Goal: Task Accomplishment & Management: Complete application form

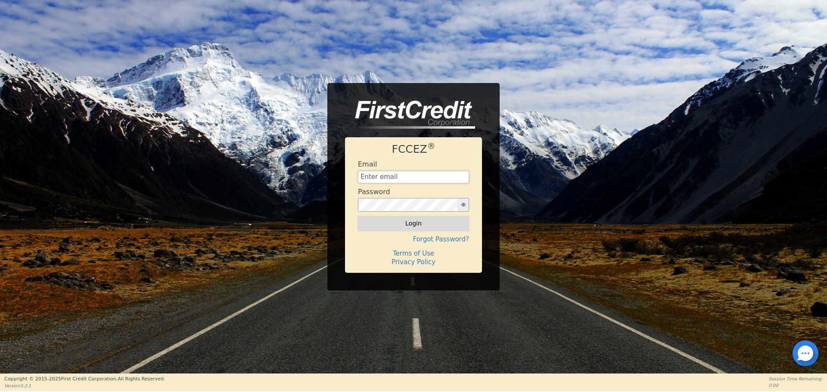
type input "[EMAIL_ADDRESS][DOMAIN_NAME]"
click at [403, 231] on button "Login" at bounding box center [413, 223] width 111 height 15
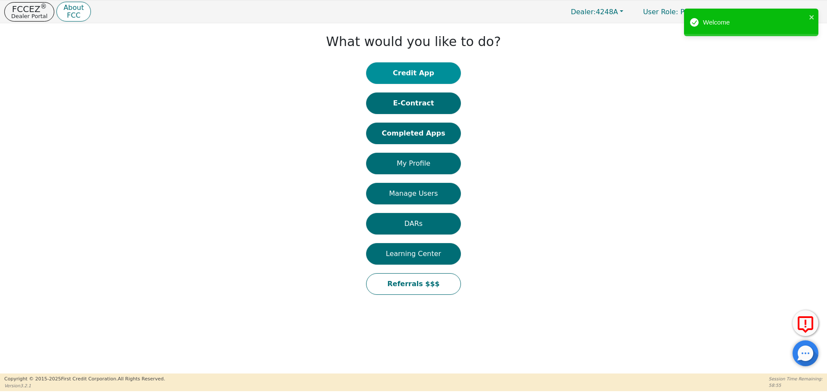
click at [400, 68] on button "Credit App" at bounding box center [413, 73] width 95 height 22
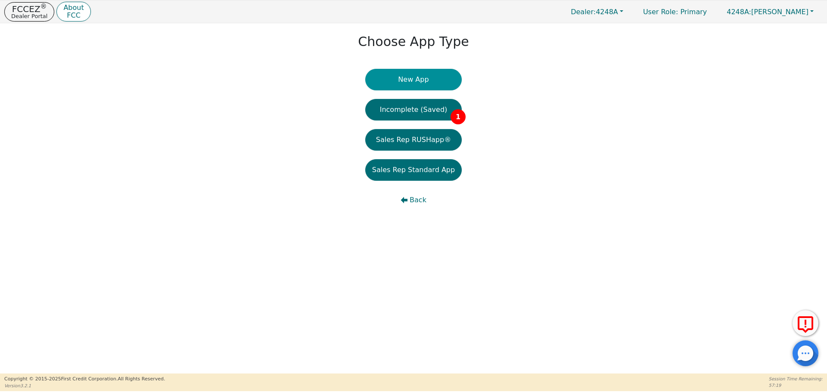
click at [405, 83] on button "New App" at bounding box center [413, 80] width 96 height 22
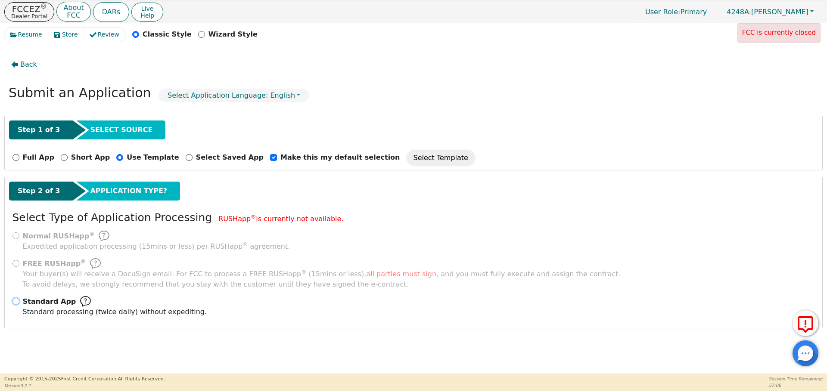
click at [16, 301] on input "Standard App Standard processing (twice daily) without expediting." at bounding box center [15, 301] width 7 height 7
radio input "true"
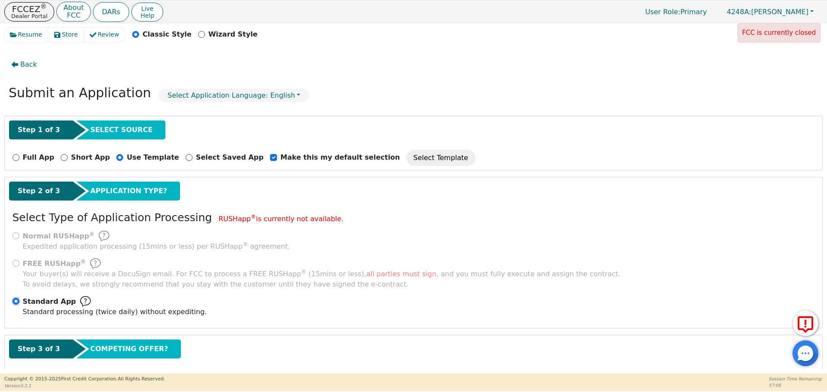
scroll to position [43, 0]
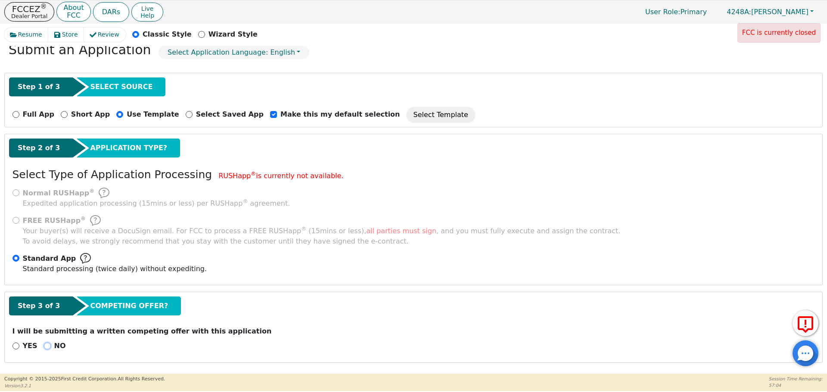
click at [45, 344] on input "NO" at bounding box center [47, 346] width 7 height 7
radio input "true"
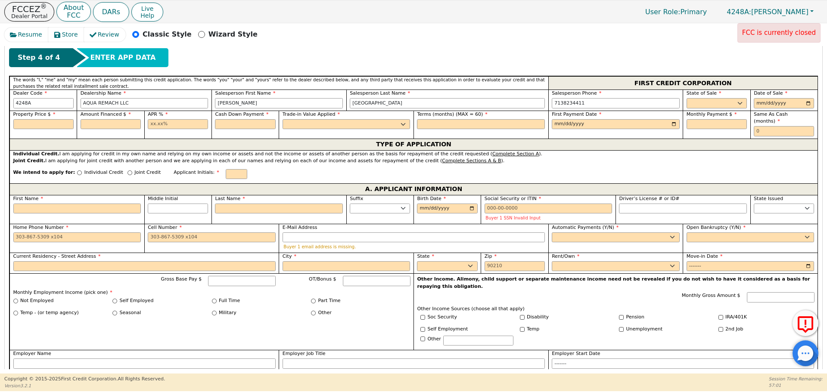
scroll to position [364, 0]
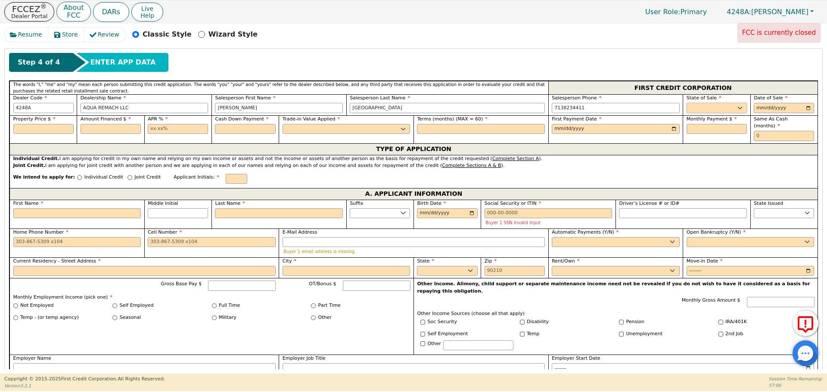
click at [730, 106] on select "AK AL AR AZ CA CO CT DC DE FL [GEOGRAPHIC_DATA] HI IA ID IL IN KS [GEOGRAPHIC_D…" at bounding box center [716, 108] width 60 height 10
select select "[GEOGRAPHIC_DATA]"
click at [686, 103] on select "AK AL AR AZ CA CO CT DC DE FL [GEOGRAPHIC_DATA] HI IA ID IL IN KS [GEOGRAPHIC_D…" at bounding box center [716, 108] width 60 height 10
type input "[DATE]"
type input "8500.00"
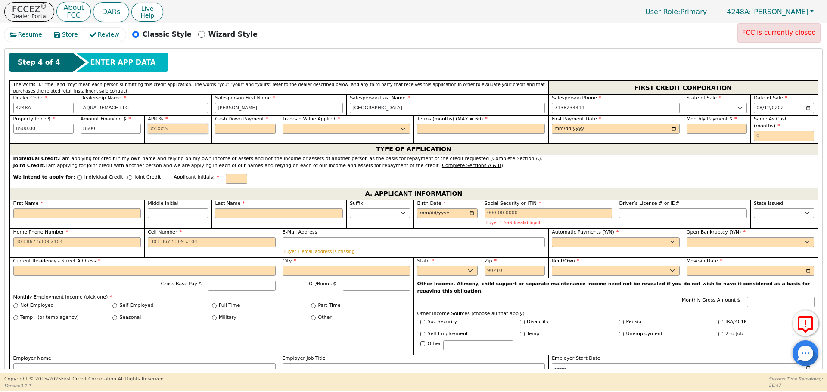
type input "8500.00"
type input "17.99"
type input "0.00"
select select "n"
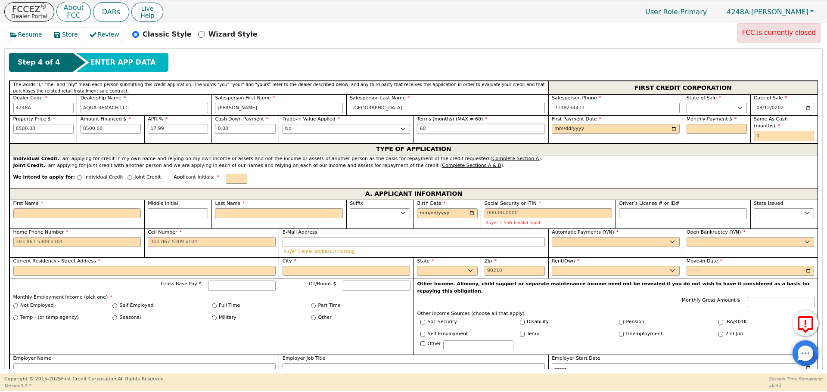
type input "60"
type input "[DATE]"
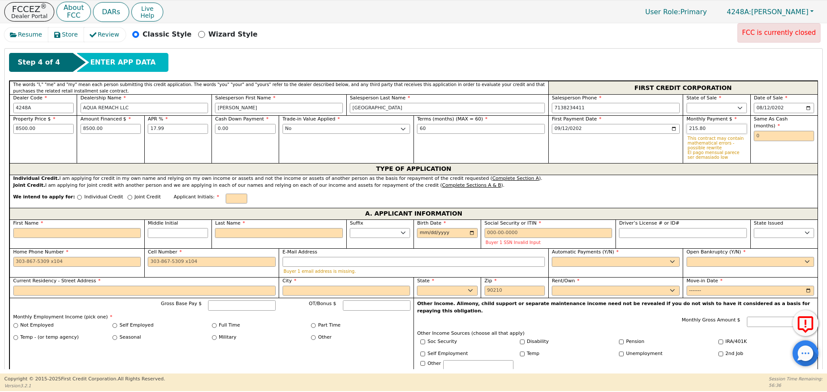
type input "215.80"
type input "0"
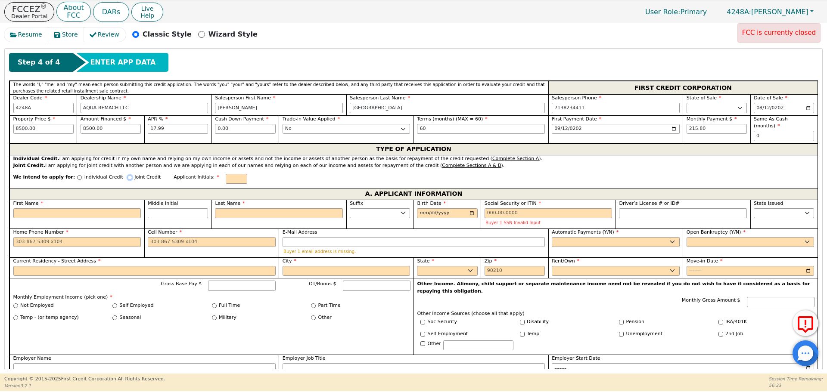
click at [127, 175] on input "Joint Credit" at bounding box center [129, 177] width 5 height 5
radio input "true"
click at [114, 203] on label "First Name" at bounding box center [77, 204] width 128 height 7
click at [114, 209] on input "First Name" at bounding box center [77, 214] width 128 height 10
click at [115, 211] on input "First Name" at bounding box center [77, 214] width 128 height 10
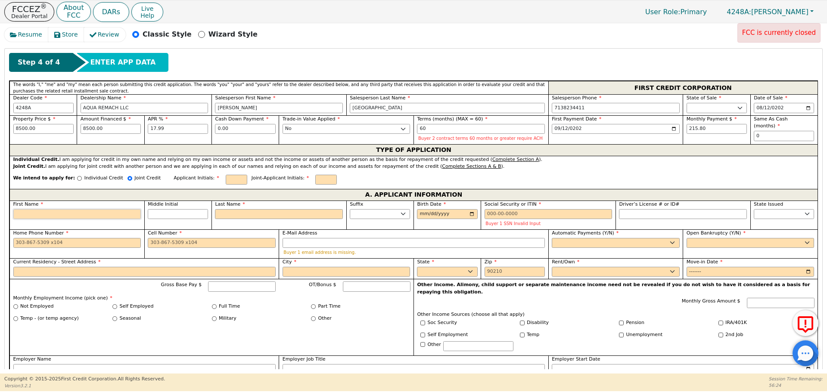
type input "E"
type input "Erm"
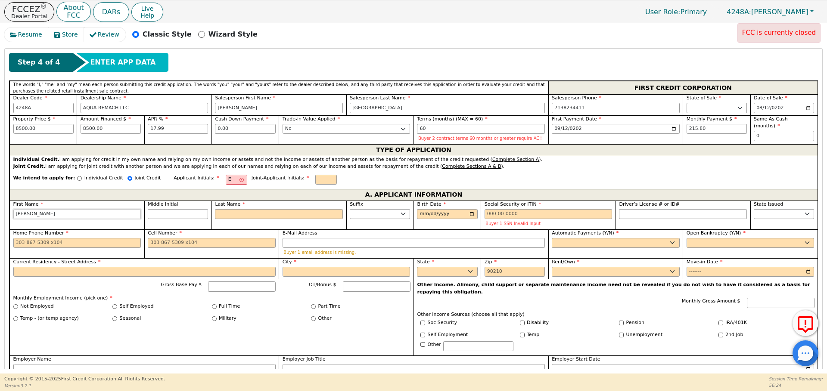
type input "[PERSON_NAME]"
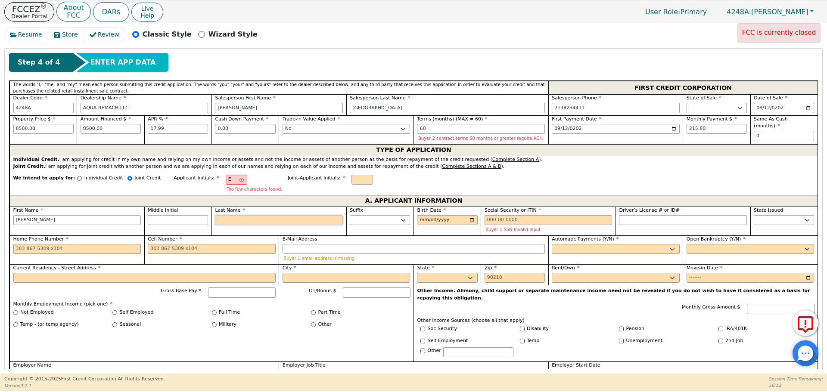
type input "N"
type input "EN"
type input "[PERSON_NAME] N"
type input "Na"
type input "[PERSON_NAME] Na"
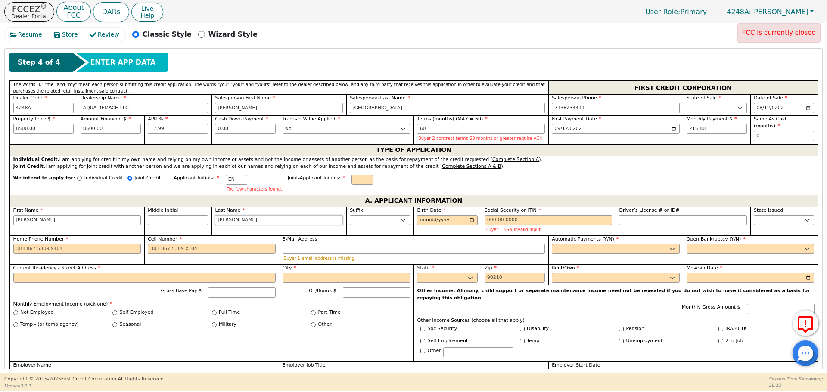
type input "[PERSON_NAME]"
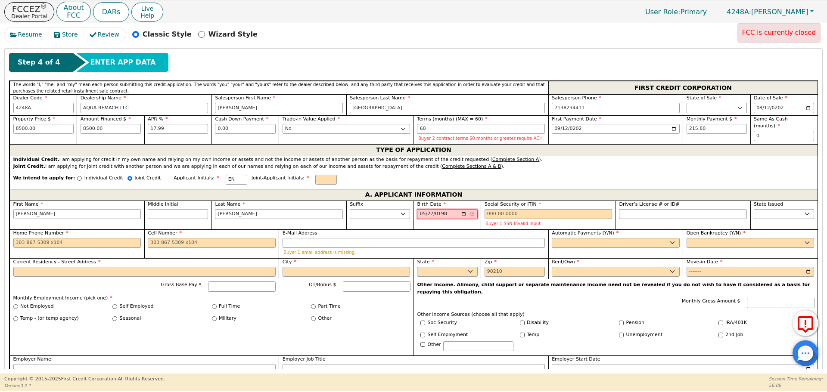
type input "[DATE]"
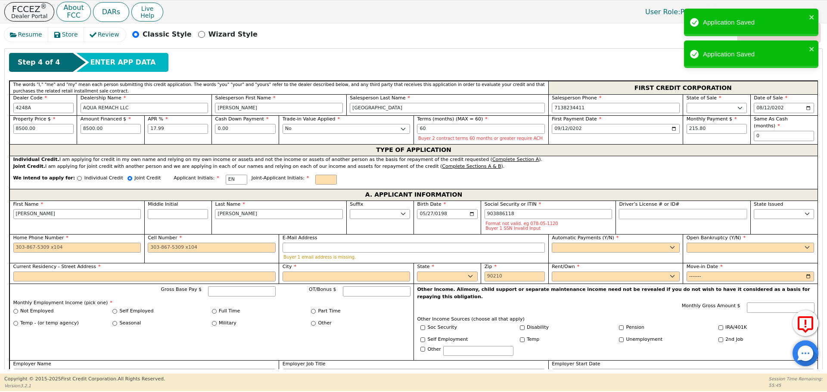
type input "***-**-6118"
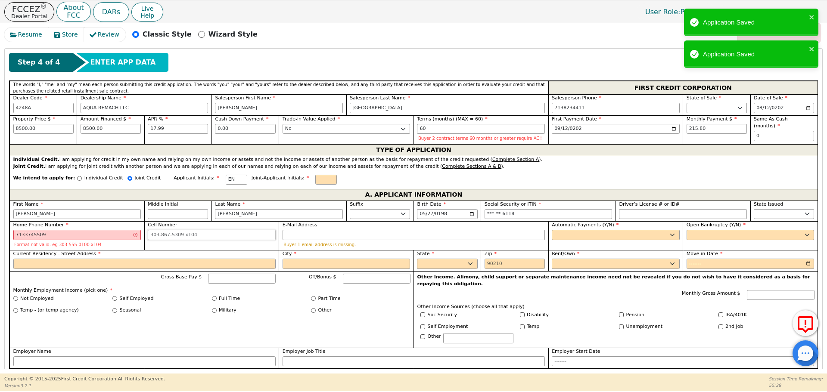
type input "[PHONE_NUMBER]"
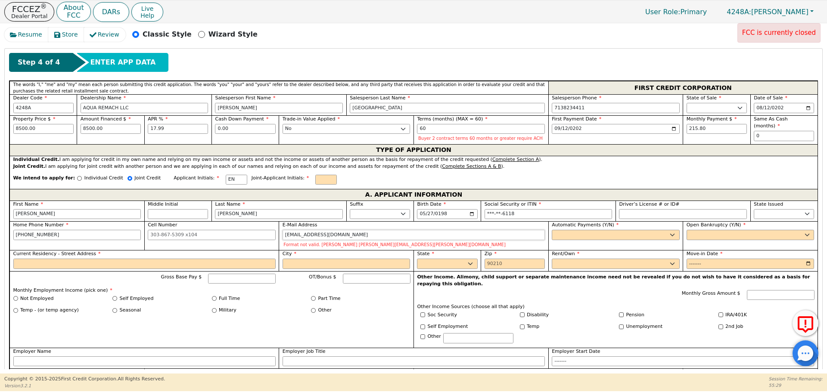
type input "[EMAIL_ADDRESS][DOMAIN_NAME]"
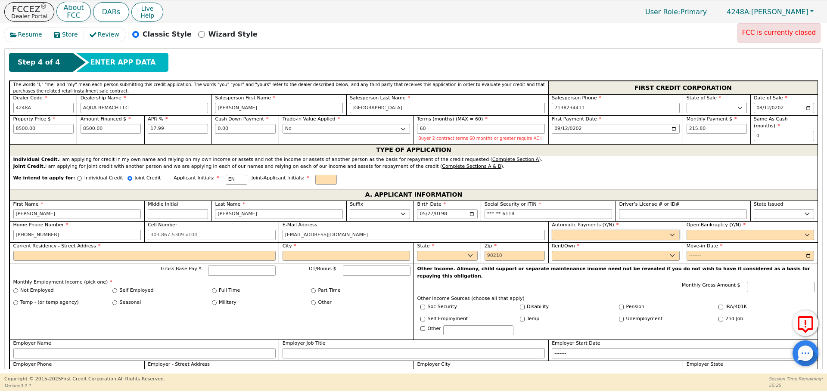
select select "y"
type input "[PERSON_NAME]"
select select "n"
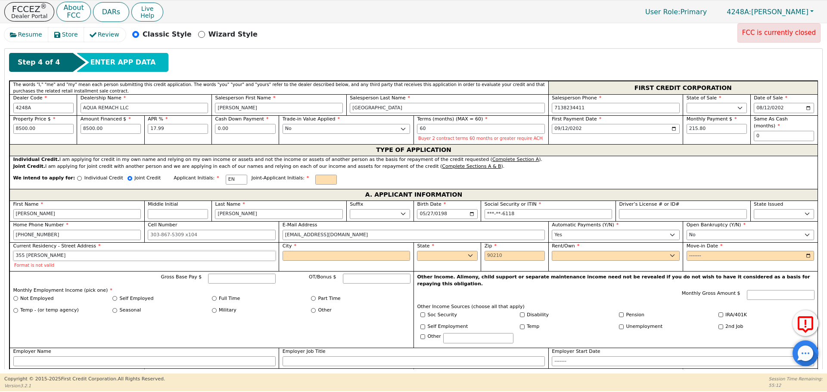
type input "355 [PERSON_NAME]"
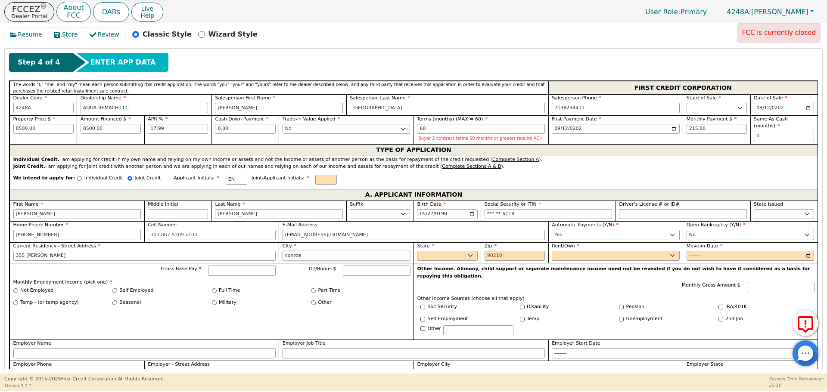
type input "conroe"
select select "[GEOGRAPHIC_DATA]"
type input "77303"
select select "Own"
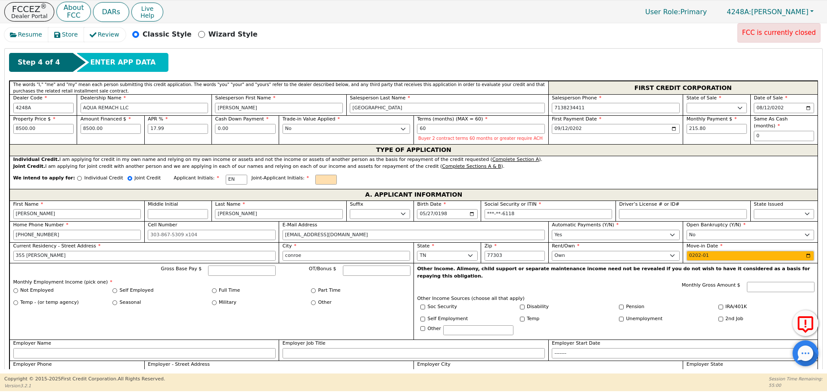
type input "2021-01"
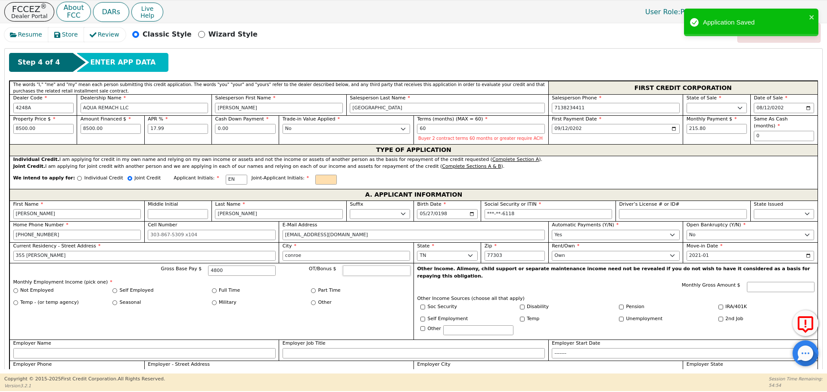
type input "4800.00"
click at [116, 291] on input "Self Employed" at bounding box center [114, 290] width 5 height 5
radio input "true"
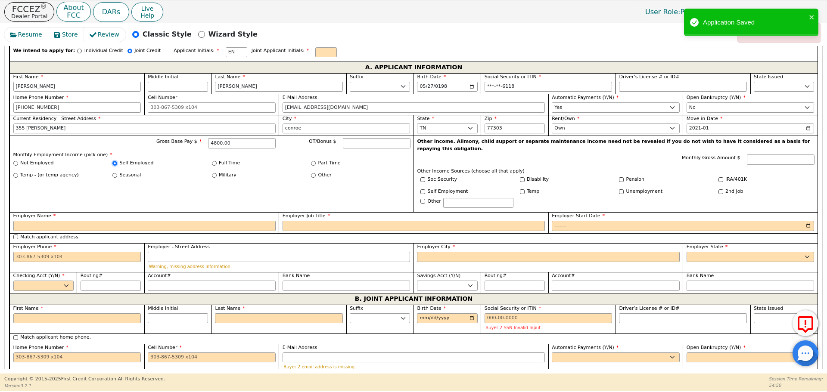
scroll to position [534, 0]
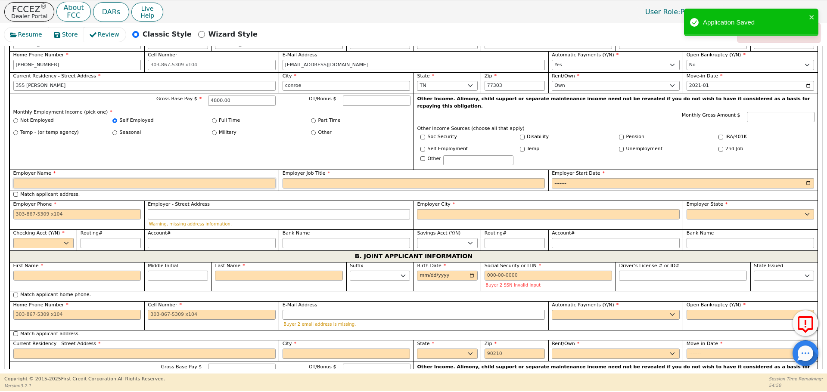
click at [183, 178] on input "Employer Name" at bounding box center [144, 183] width 262 height 10
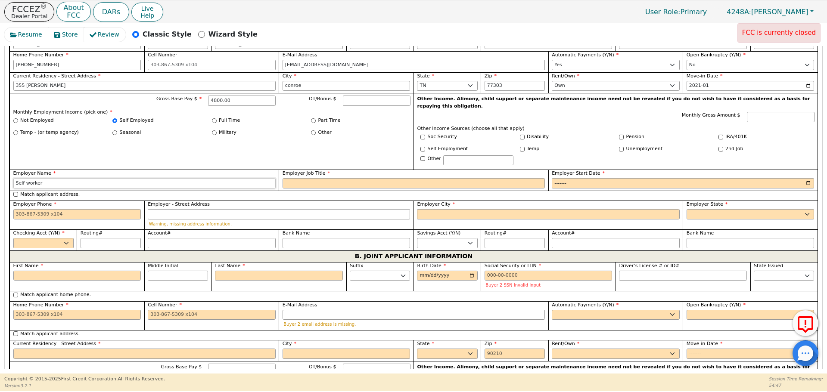
type input "Self worker"
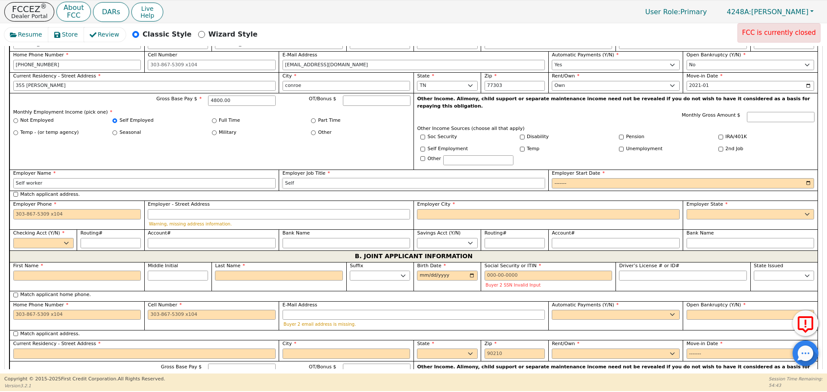
type input "Self"
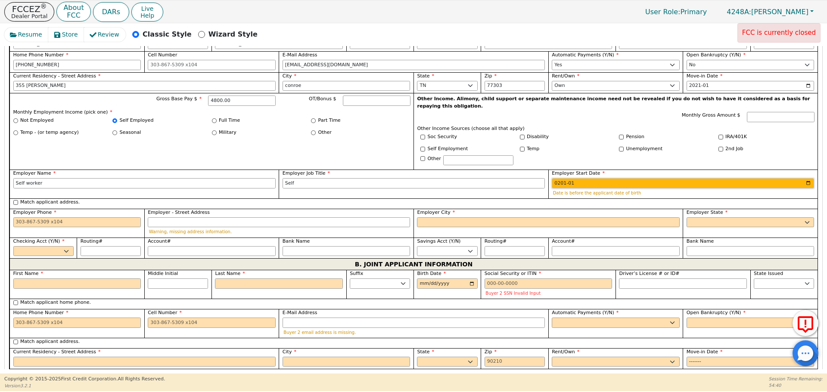
type input "2015-01"
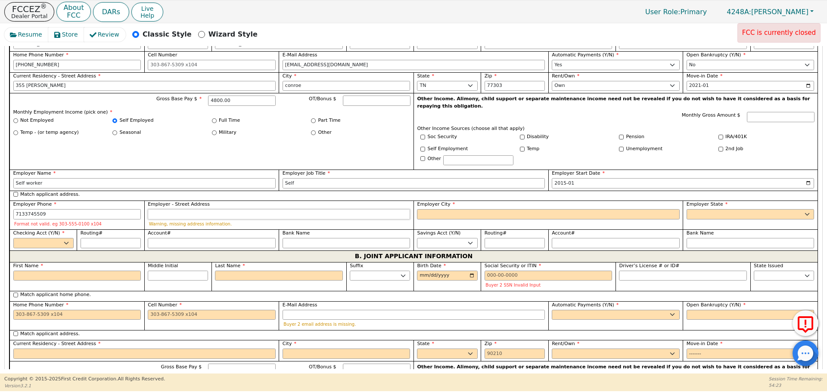
type input "[PHONE_NUMBER]"
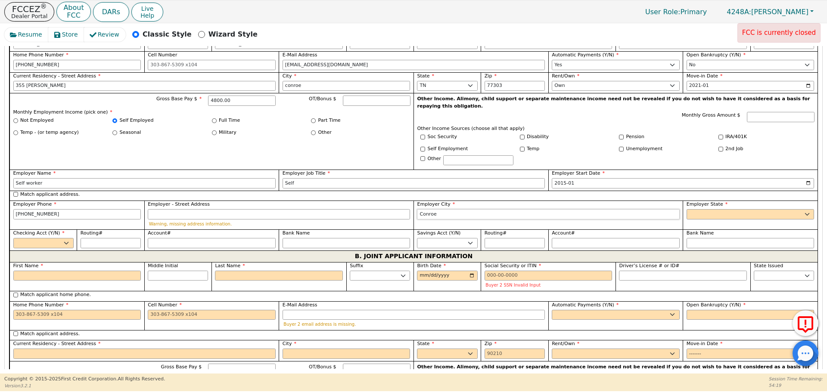
type input "Conroe"
select select "[GEOGRAPHIC_DATA]"
select select "y"
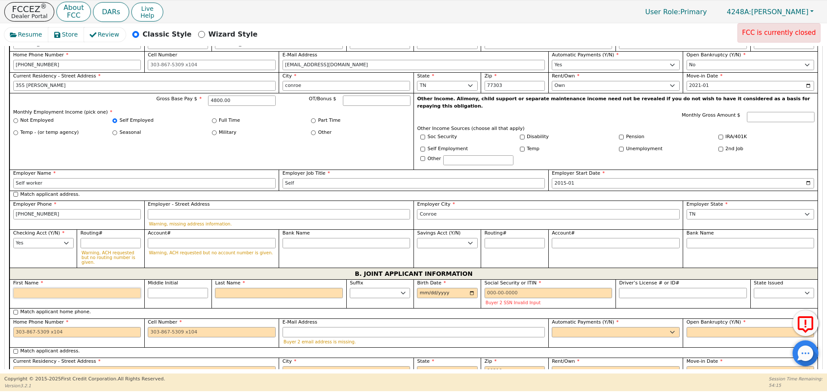
click at [120, 288] on input "First Name" at bounding box center [77, 293] width 128 height 10
type input "O"
type input "Oya"
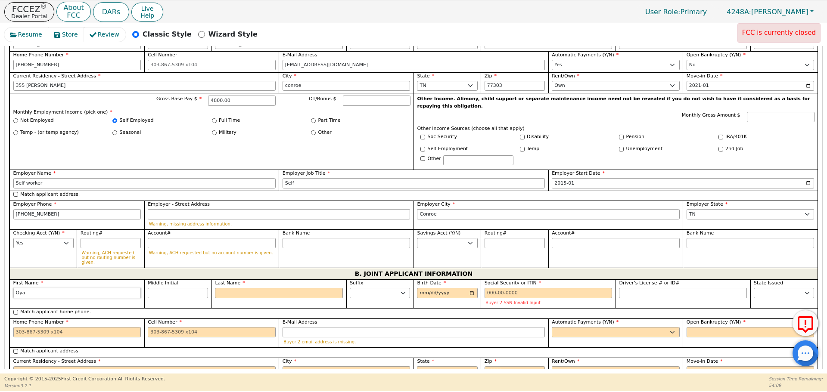
type input "Oya"
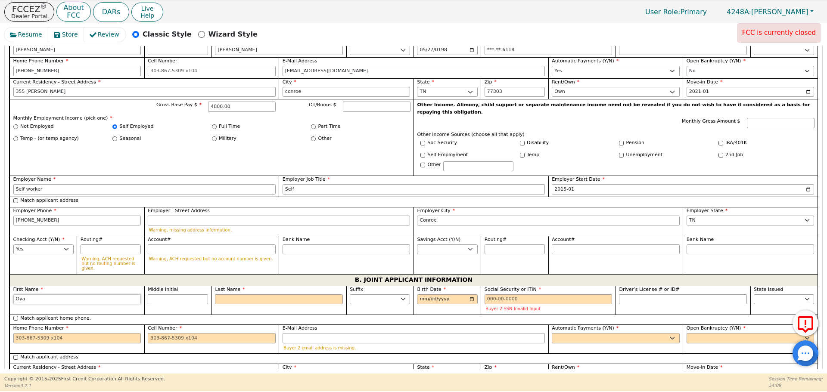
scroll to position [540, 0]
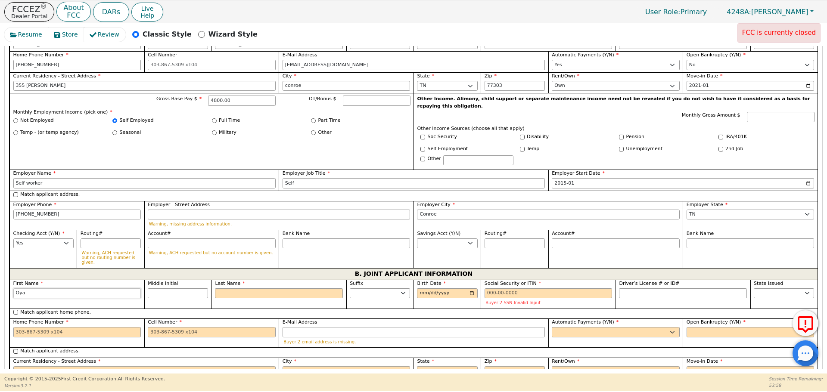
type input "Oy"
type input "O"
type input "Or"
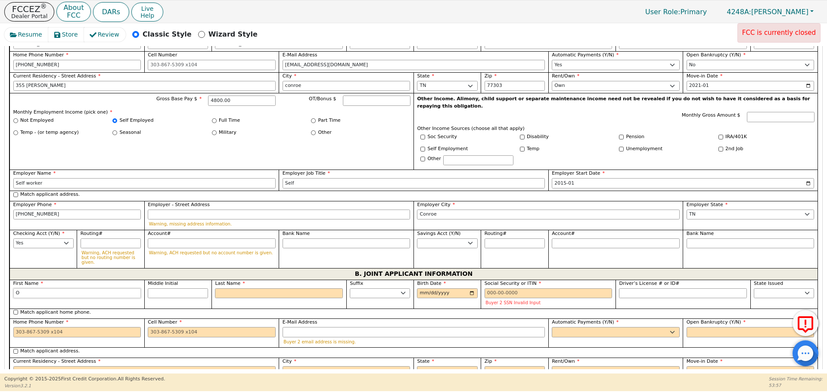
type input "Or"
type input "Orf"
type input "Orfan"
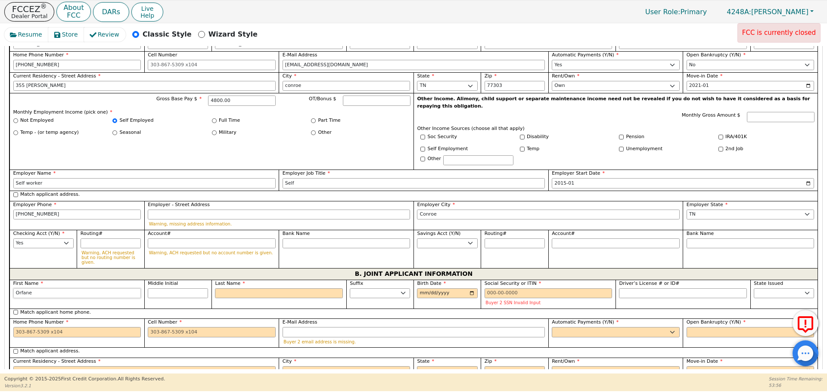
type input "Orfanel"
type input "R"
type input "OR"
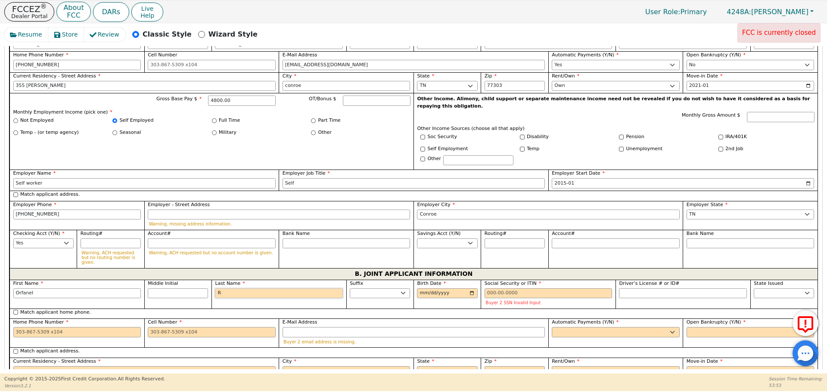
type input "Orfanel R"
type input "Ra"
type input "[PERSON_NAME]"
type input "Ram"
type input "[PERSON_NAME]"
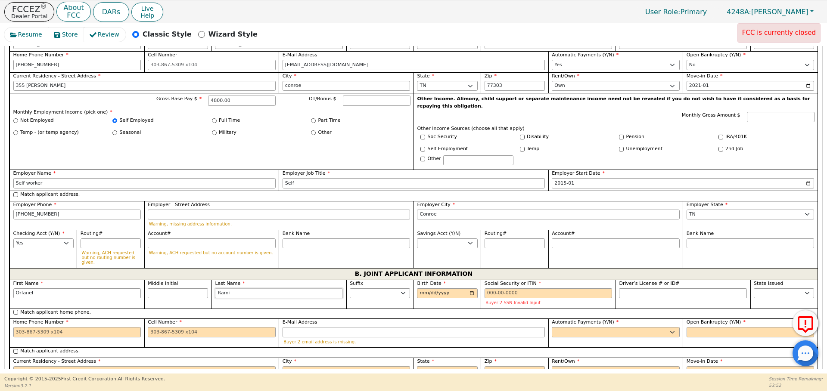
type input "Ramir"
type input "[PERSON_NAME]"
type input "Ramire"
type input "[PERSON_NAME]"
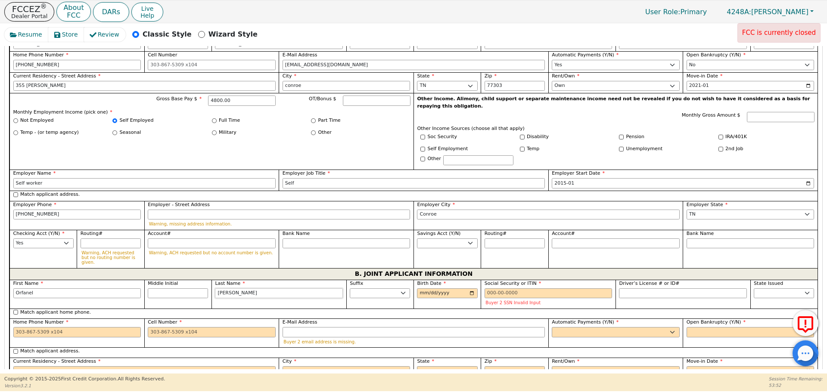
type input "[PERSON_NAME]"
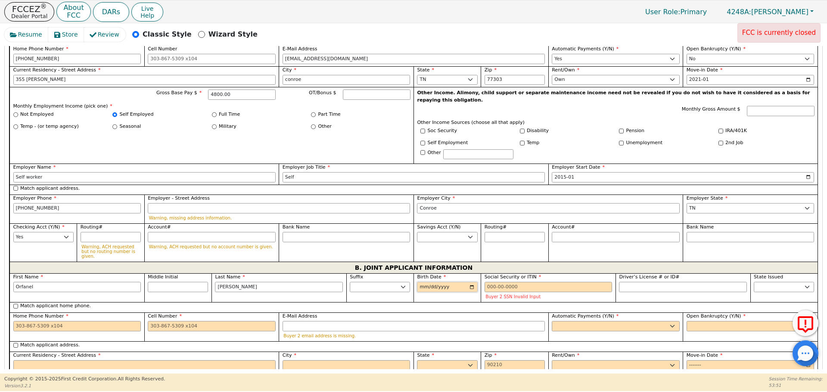
scroll to position [534, 0]
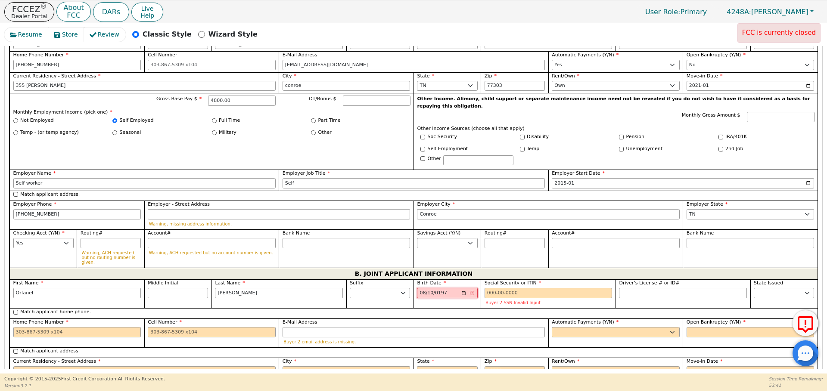
type input "[DATE]"
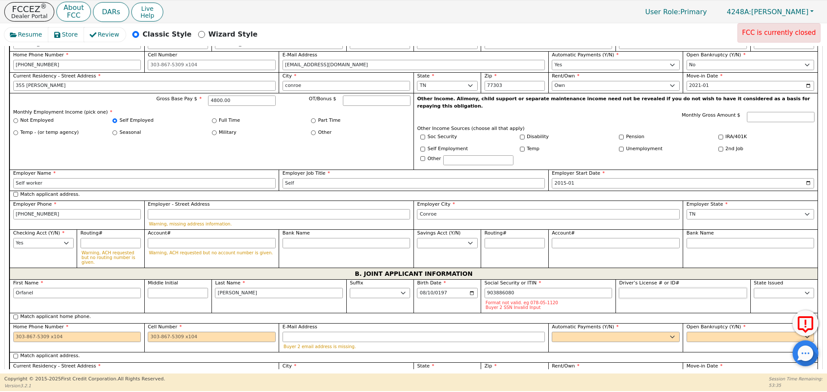
type input "***-**-6080"
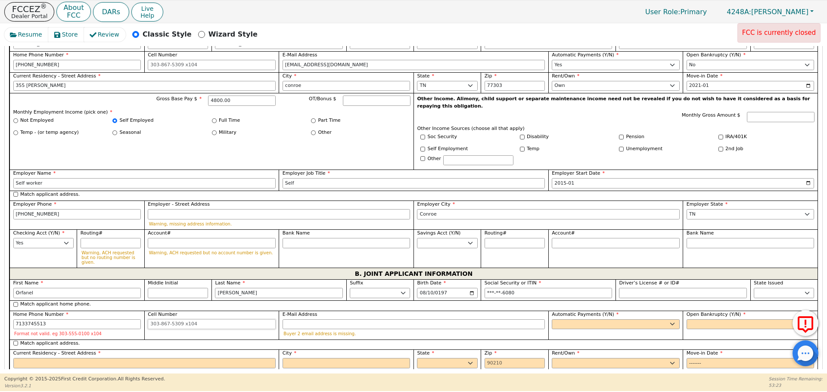
type input "[PHONE_NUMBER]"
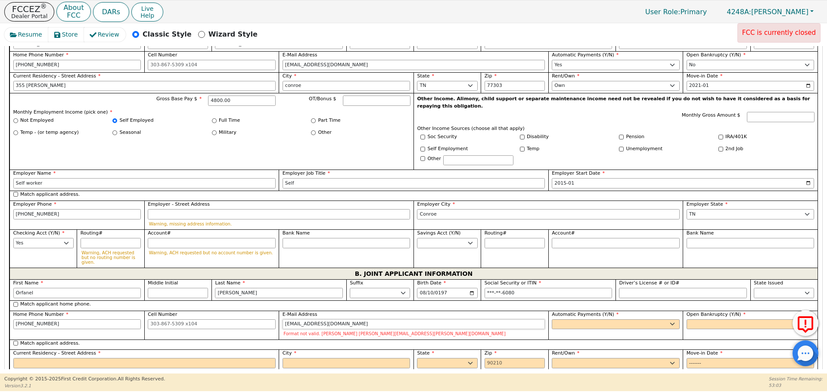
type input "[EMAIL_ADDRESS][DOMAIN_NAME]"
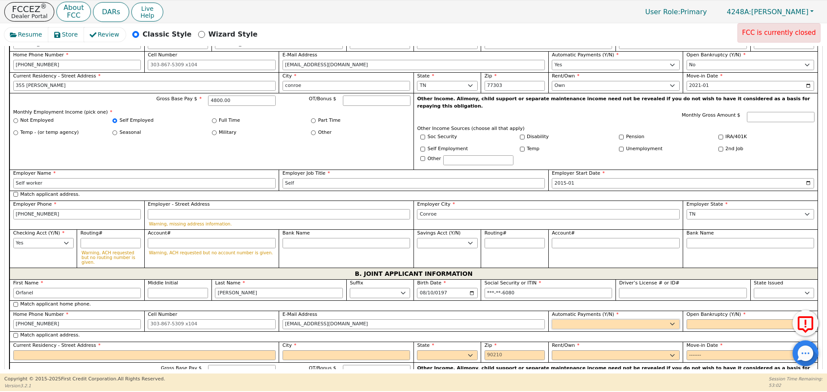
select select "y"
type input "[PERSON_NAME]"
select select "n"
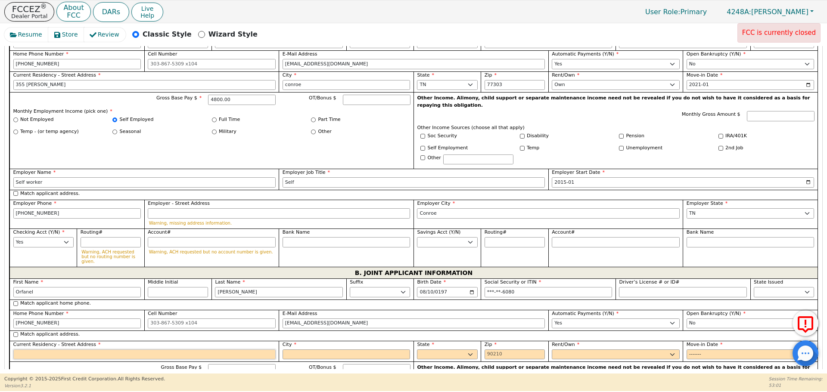
scroll to position [527, 0]
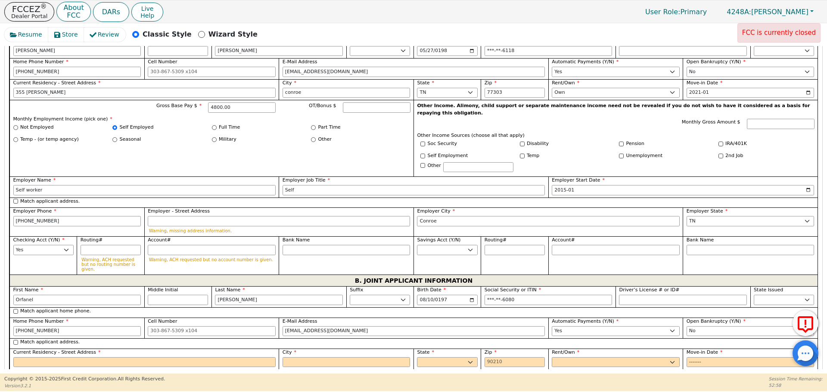
click at [15, 339] on div "Match applicant address." at bounding box center [413, 342] width 801 height 7
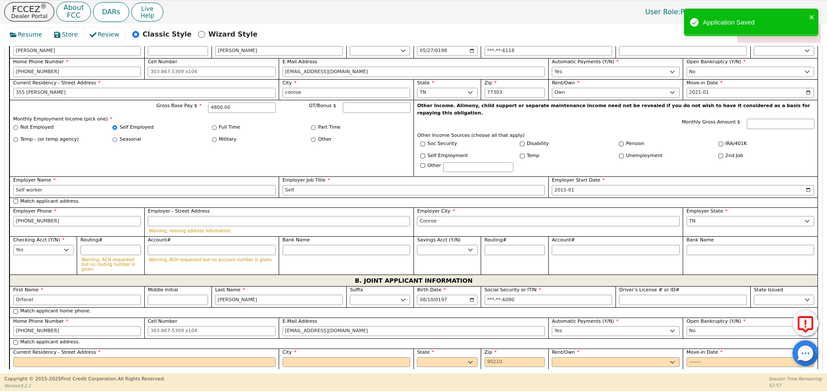
click at [12, 338] on div "Match applicant address." at bounding box center [413, 343] width 808 height 10
click at [16, 340] on input "Match applicant address." at bounding box center [15, 342] width 5 height 5
checkbox input "true"
type input "355 [PERSON_NAME]"
type input "conroe"
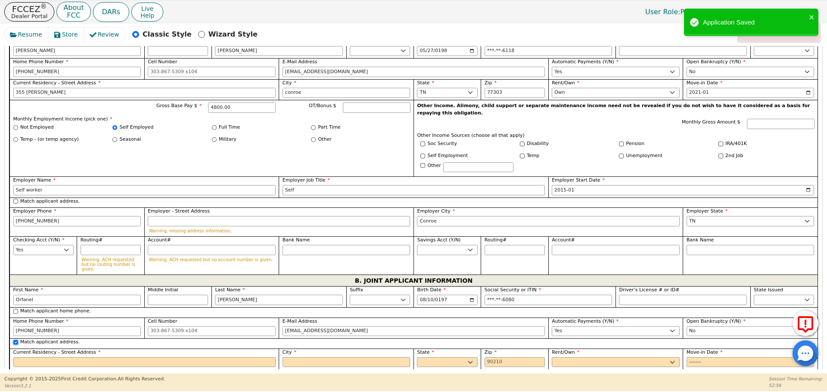
select select "[GEOGRAPHIC_DATA]"
type input "77303"
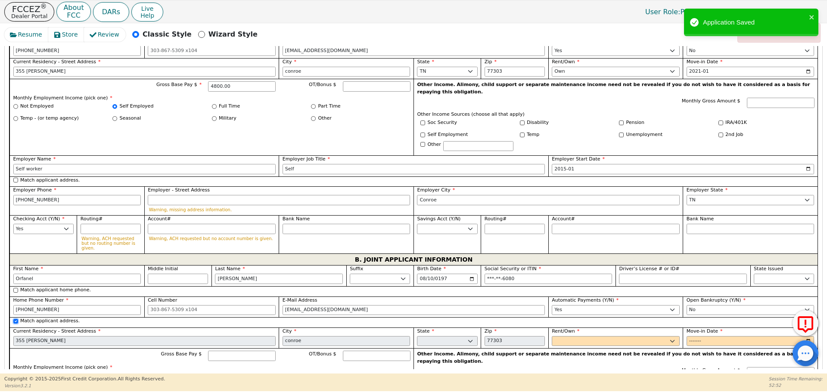
scroll to position [549, 0]
click at [587, 335] on select "Rent Own" at bounding box center [616, 340] width 128 height 10
select select "Own"
click at [552, 335] on select "Rent Own" at bounding box center [616, 340] width 128 height 10
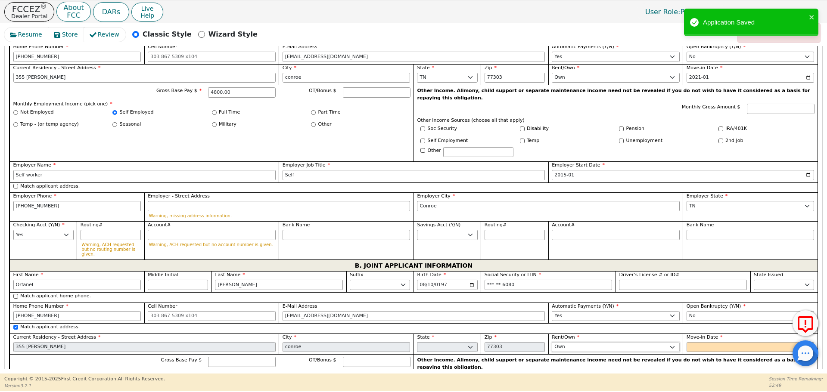
scroll to position [539, 0]
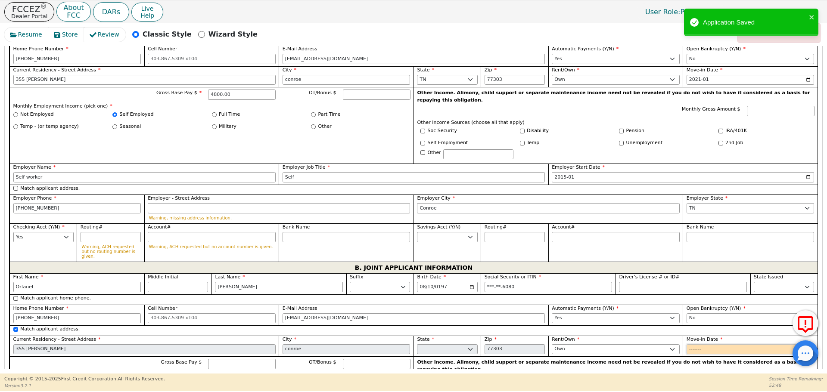
click at [695, 344] on input "Move-in Date" at bounding box center [750, 349] width 128 height 10
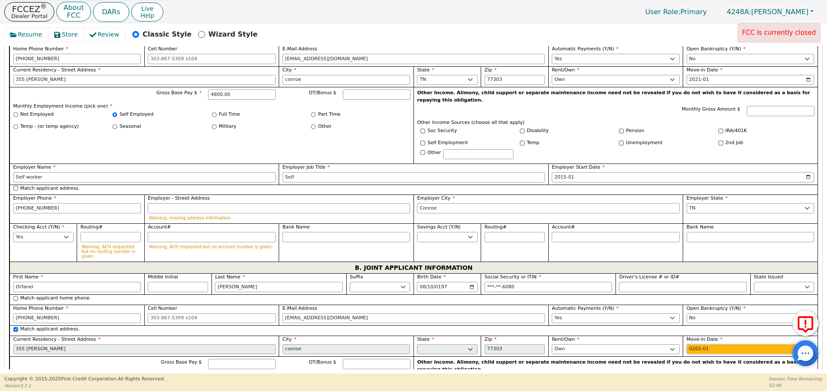
type input "2021-01"
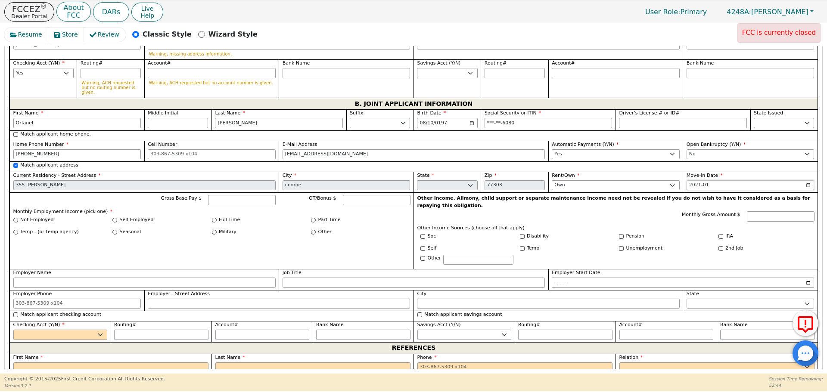
scroll to position [709, 0]
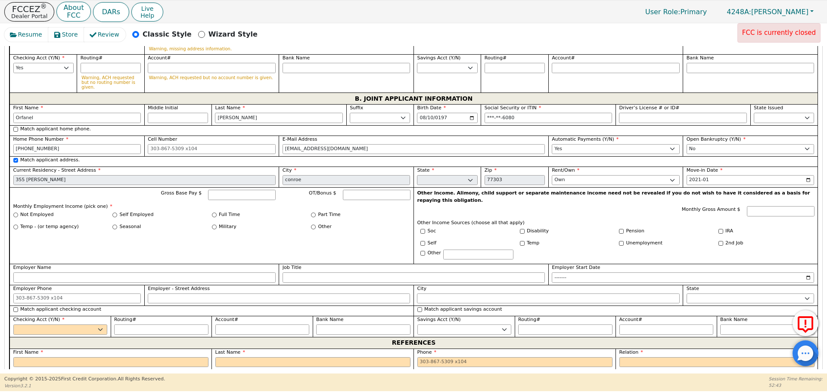
click at [243, 203] on p "Monthly Employment Income (pick one) *" at bounding box center [211, 206] width 397 height 7
click at [235, 190] on input "Gross Base Pay $" at bounding box center [242, 195] width 68 height 10
type input "6200"
click at [114, 213] on input "Self Employed" at bounding box center [114, 215] width 5 height 5
radio input "true"
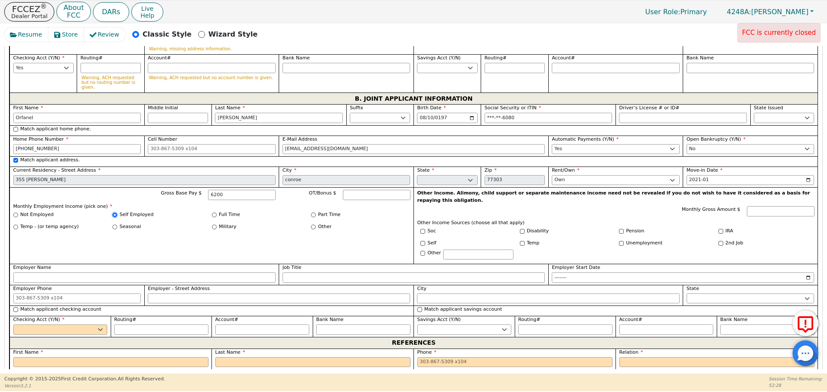
type input "6200.00"
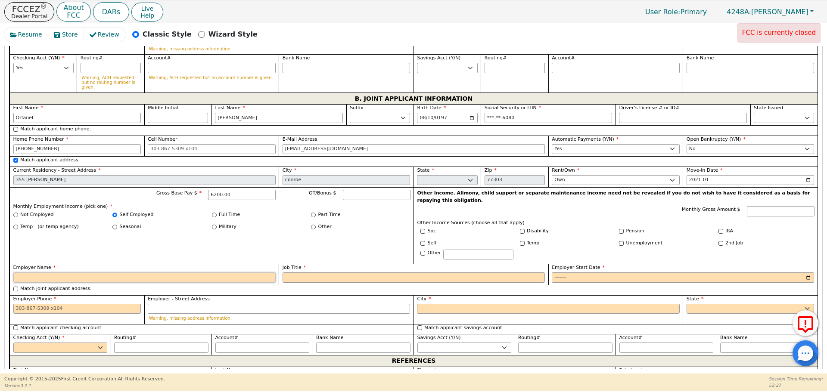
click at [145, 273] on input "Employer Name" at bounding box center [144, 278] width 262 height 10
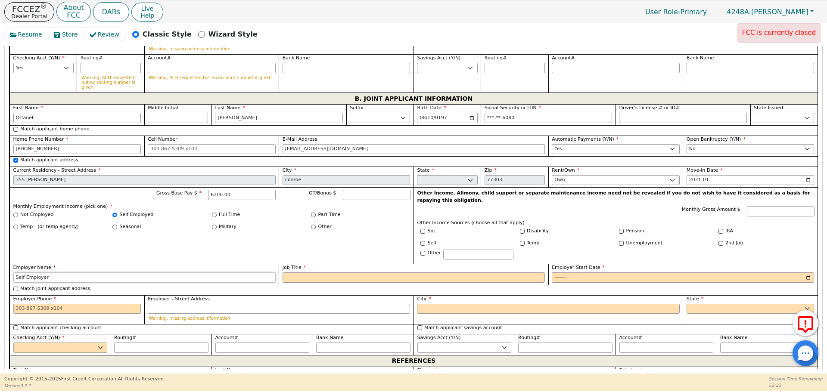
type input "Self Employer"
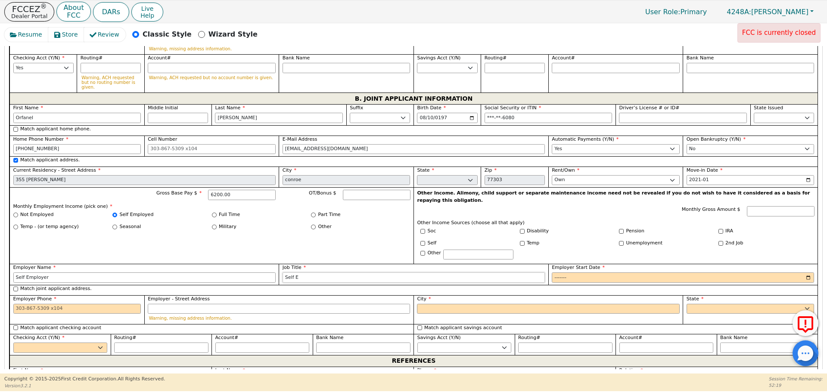
type input "self employed"
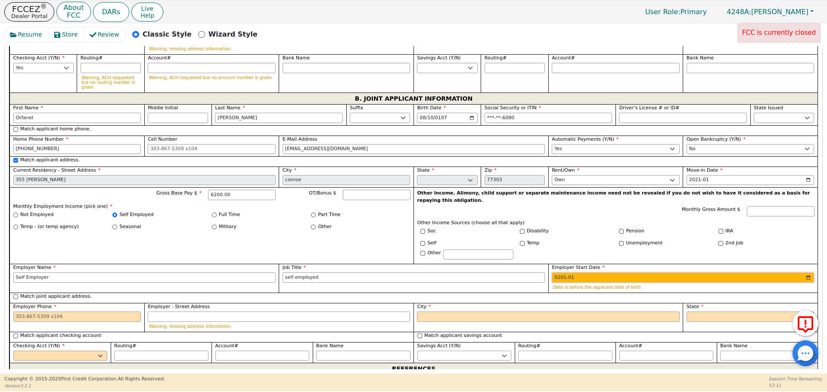
type input "2018-01"
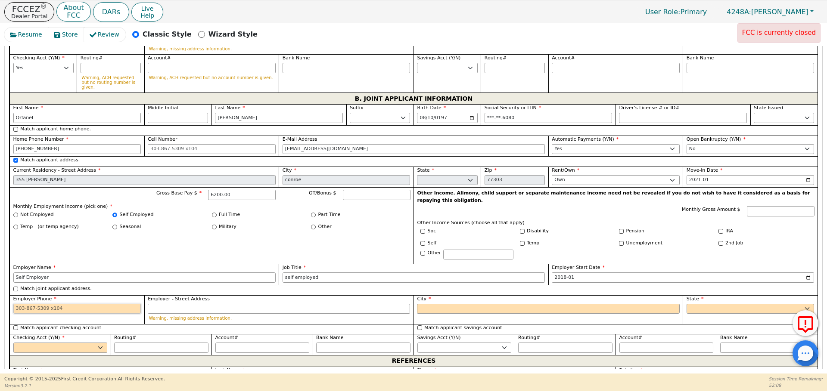
click at [106, 304] on input "Employer Phone" at bounding box center [77, 309] width 128 height 10
type input "[PHONE_NUMBER]"
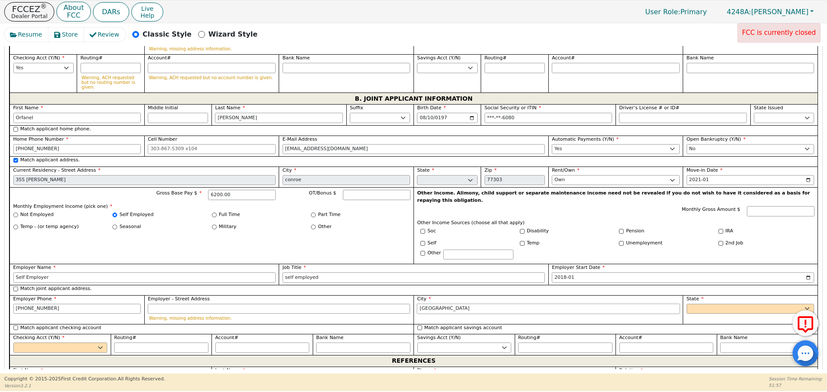
type input "[GEOGRAPHIC_DATA]"
select select "[GEOGRAPHIC_DATA]"
click at [71, 343] on select "Yes No" at bounding box center [60, 348] width 94 height 10
select select "y"
click at [13, 343] on select "Yes No" at bounding box center [60, 348] width 94 height 10
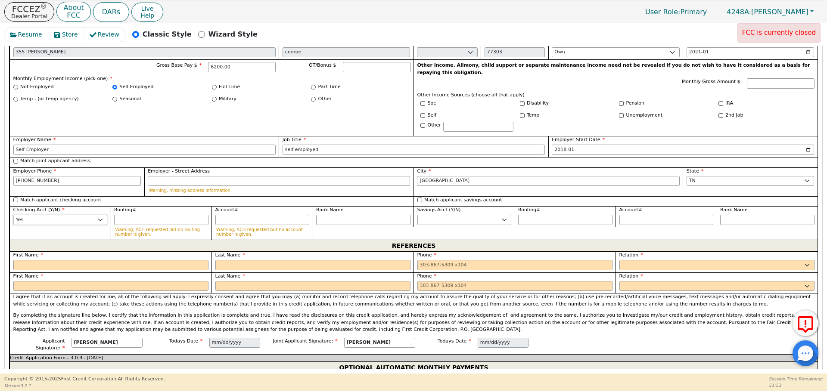
scroll to position [840, 0]
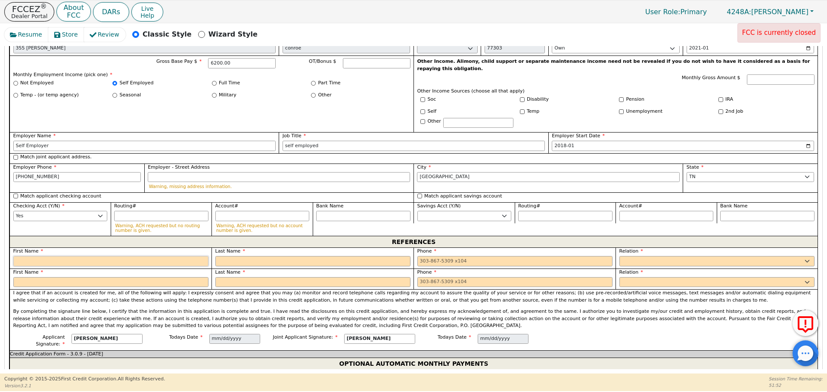
click at [107, 256] on input "text" at bounding box center [110, 261] width 195 height 10
type input "[PERSON_NAME]"
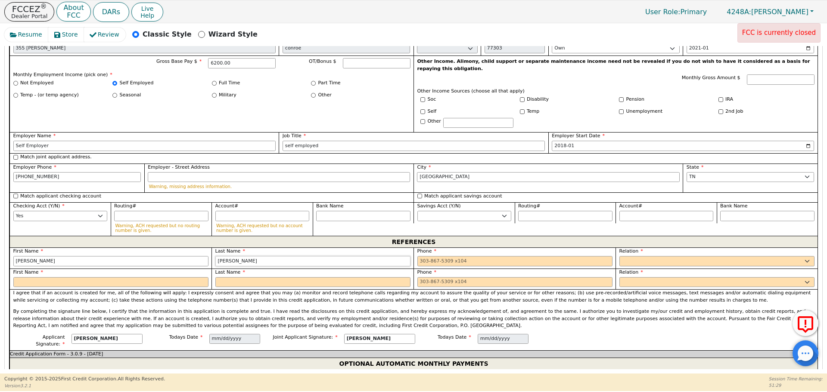
type input "[PERSON_NAME]"
type input "83273498"
select select "FRIEND"
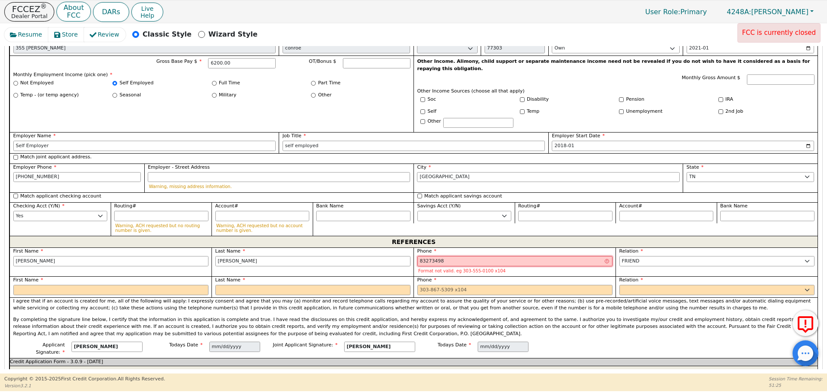
click at [432, 256] on input "83273498" at bounding box center [514, 261] width 195 height 10
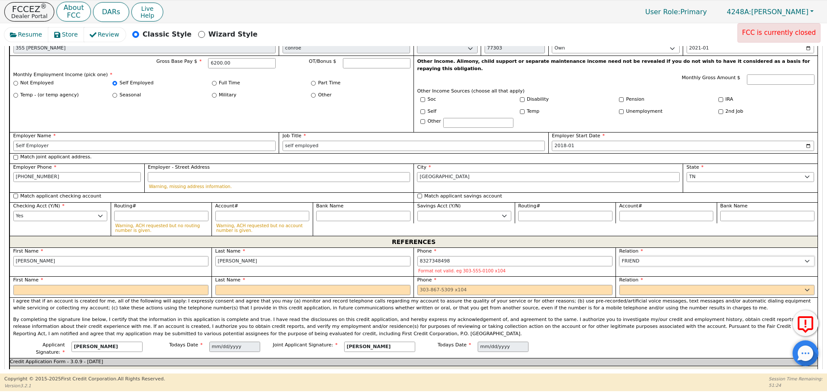
type input "[PHONE_NUMBER]"
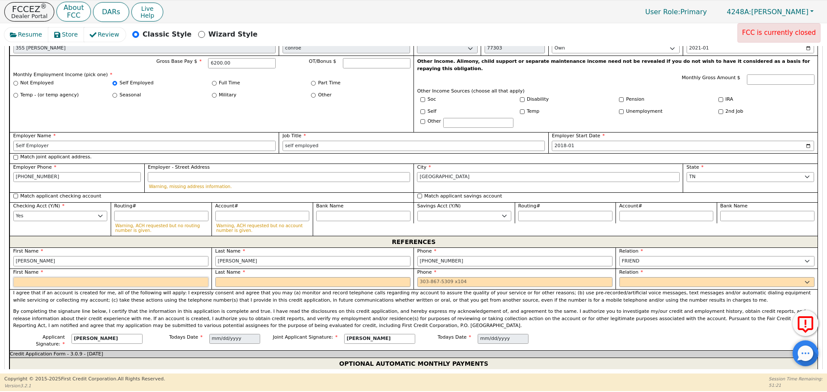
click at [149, 277] on input "text" at bounding box center [110, 282] width 195 height 10
type input "[PERSON_NAME]"
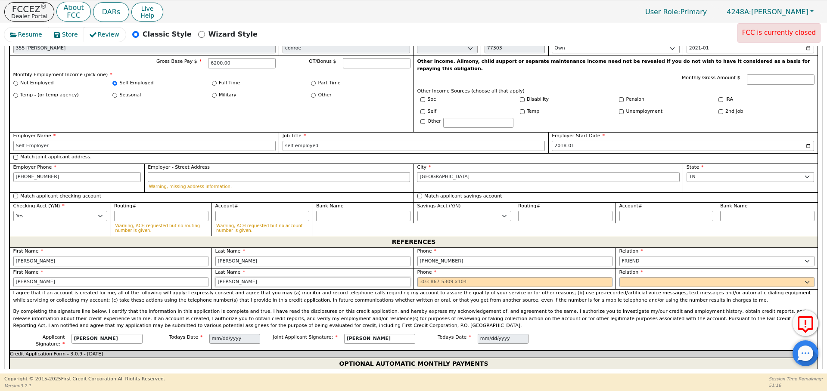
type input "[PERSON_NAME]"
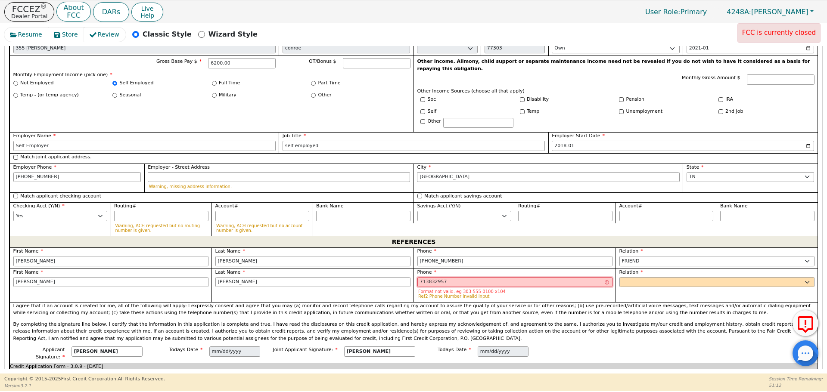
type input "713832957"
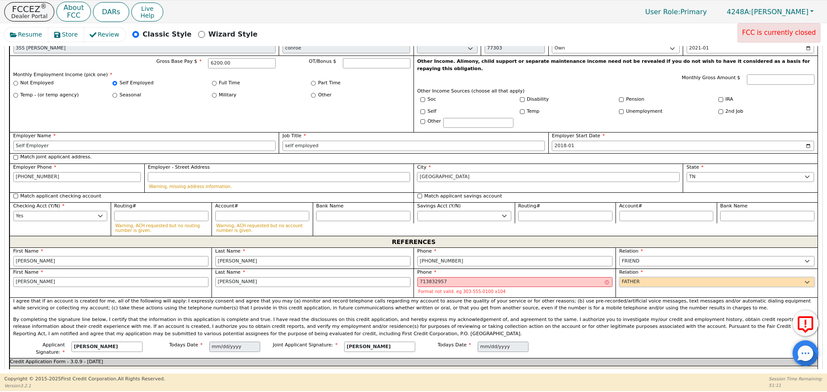
select select "FRIEND"
click at [429, 277] on input "713832957" at bounding box center [514, 282] width 195 height 10
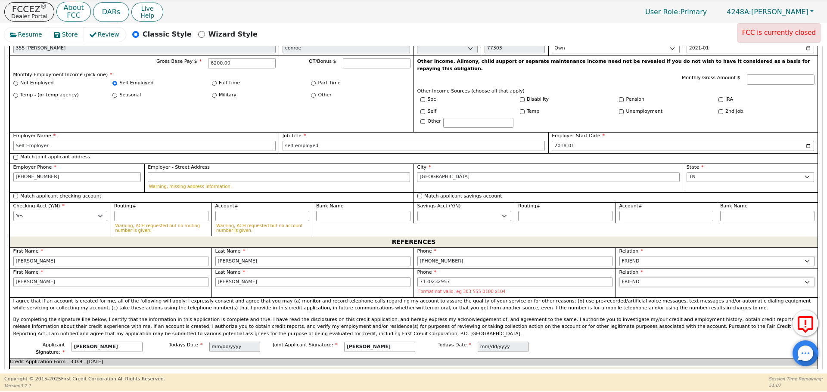
type input "713-023-2957"
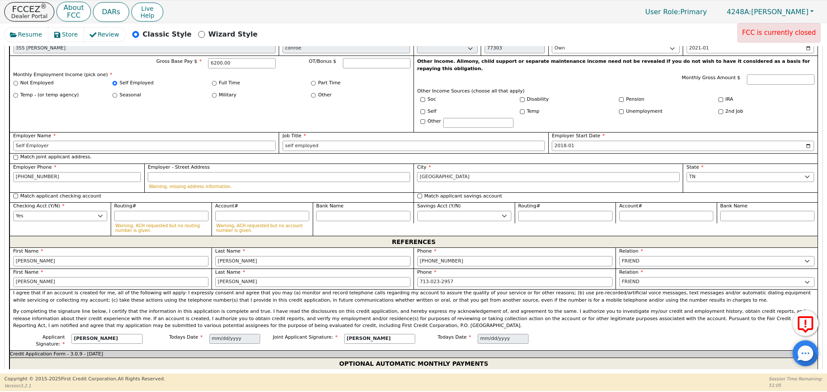
click at [556, 308] on p "By completing the signature line below, I certify that the information in this …" at bounding box center [413, 319] width 801 height 22
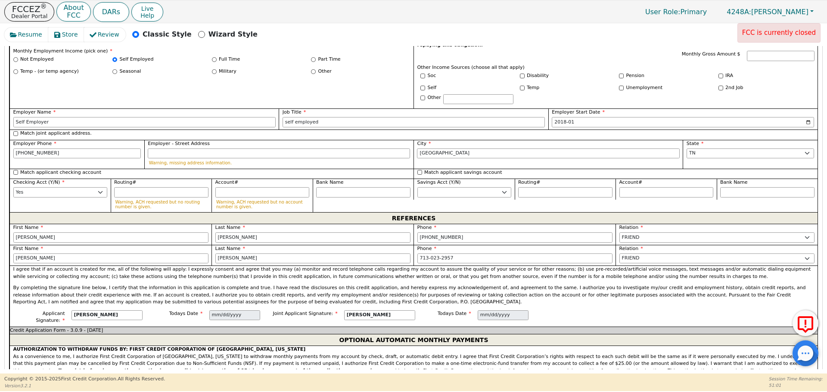
scroll to position [1548, 0]
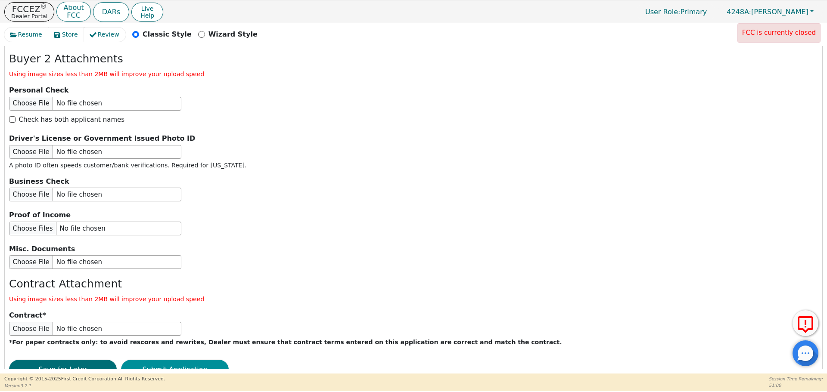
click at [168, 360] on button "Submit Application" at bounding box center [175, 370] width 108 height 20
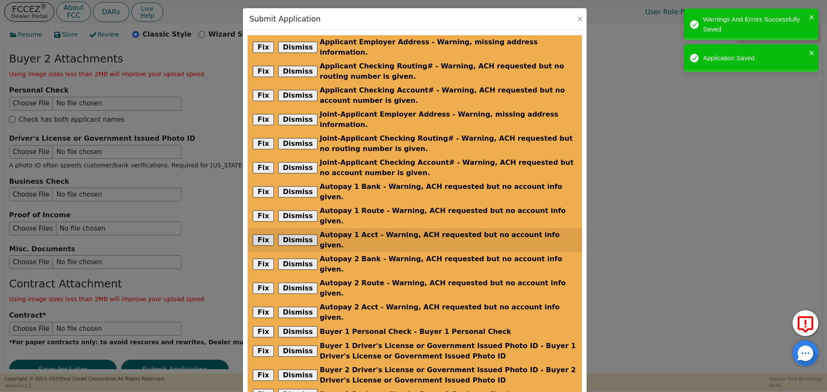
scroll to position [128, 0]
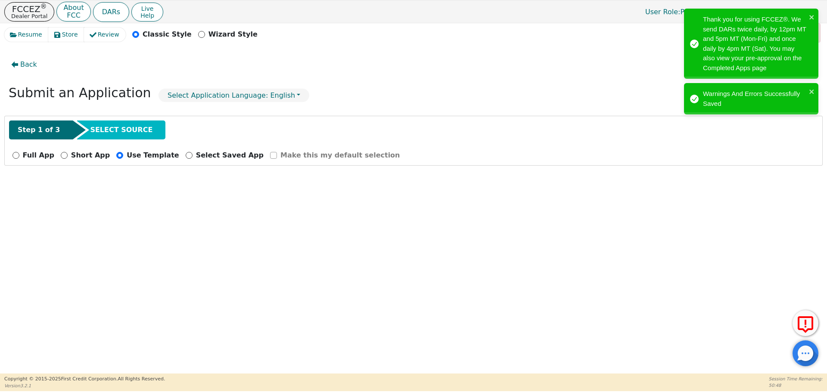
radio input "false"
checkbox input "false"
